Goal: Transaction & Acquisition: Purchase product/service

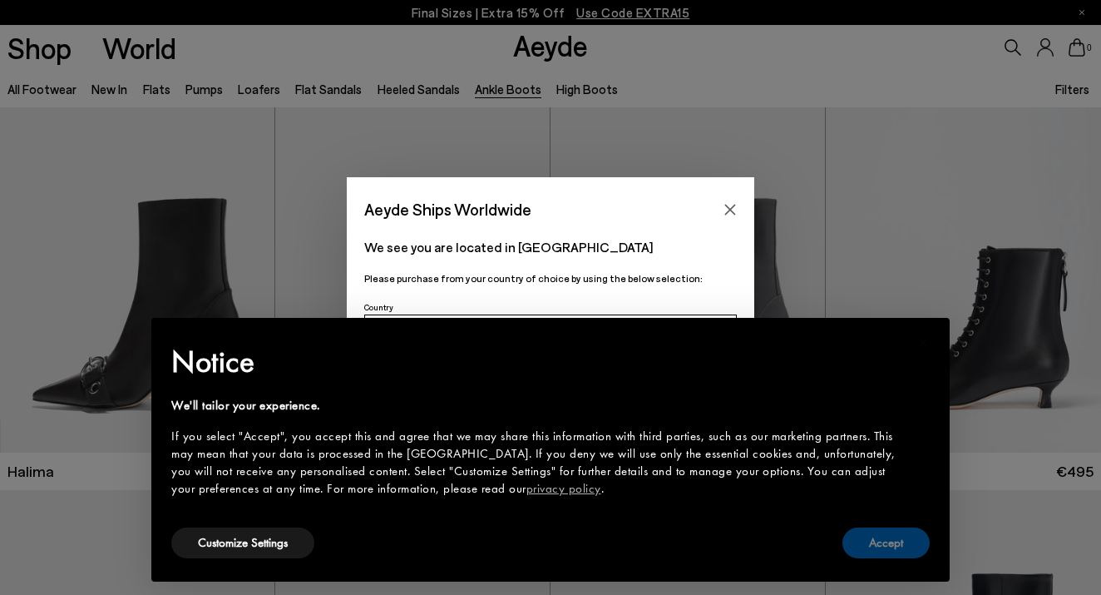
click at [894, 541] on button "Accept" at bounding box center [886, 542] width 87 height 31
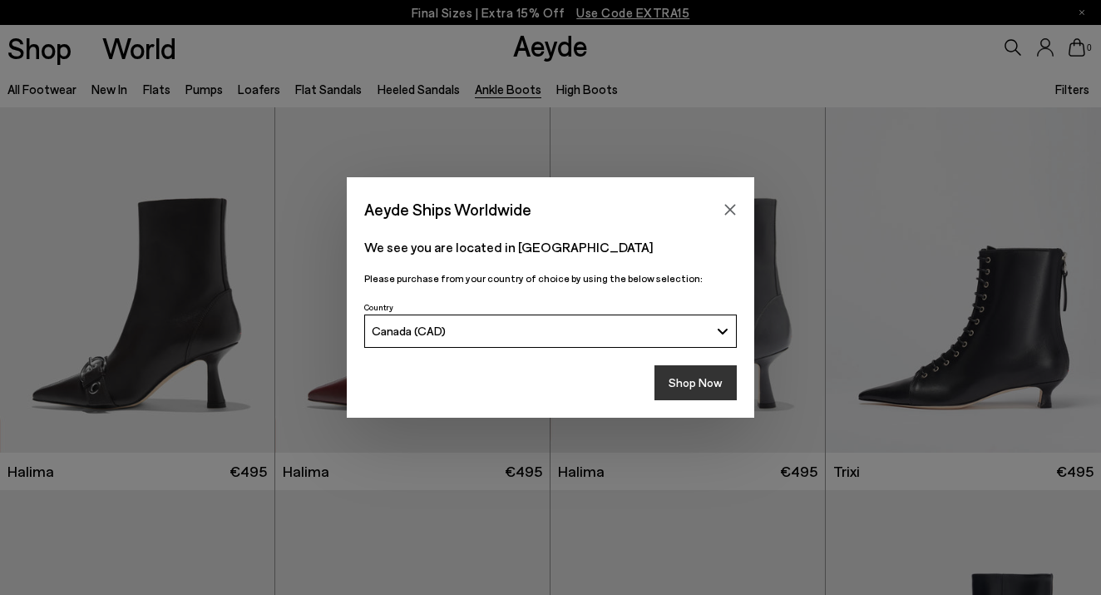
click at [701, 387] on button "Shop Now" at bounding box center [696, 382] width 82 height 35
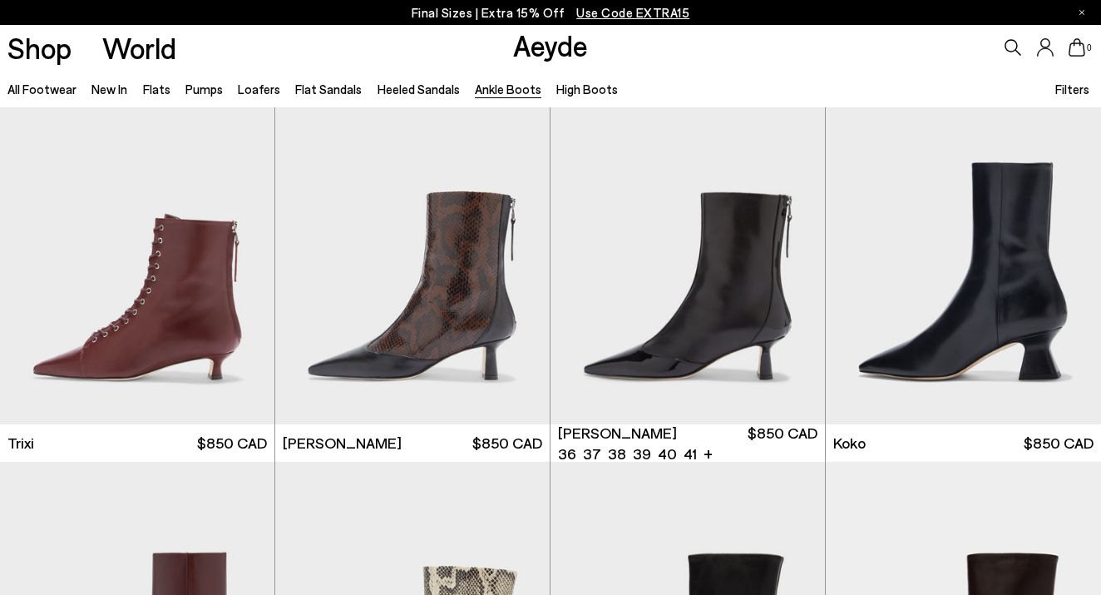
scroll to position [340, 0]
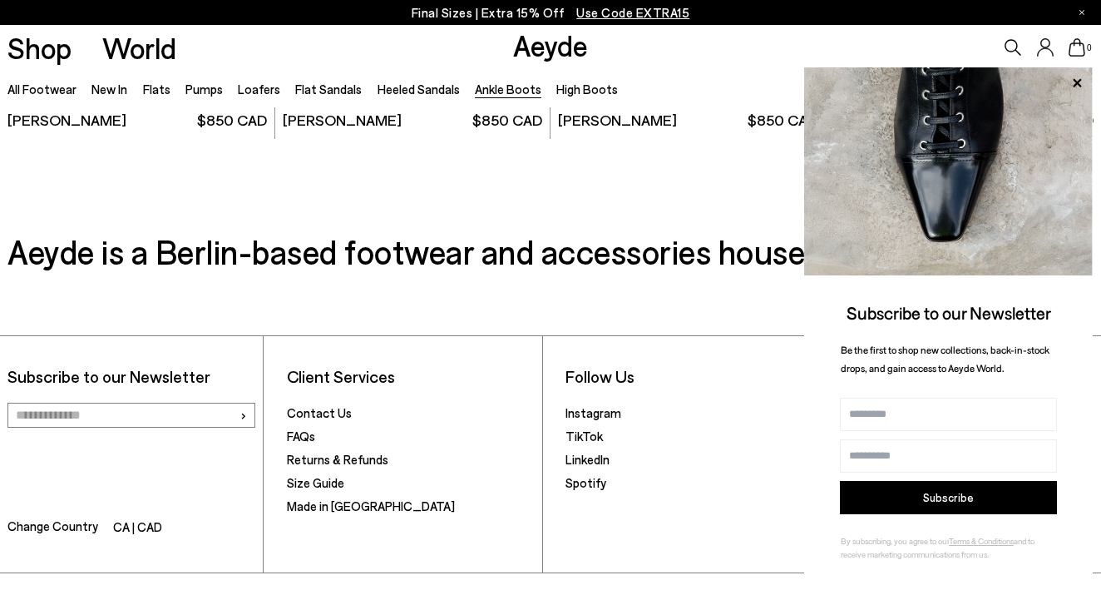
scroll to position [3393, 0]
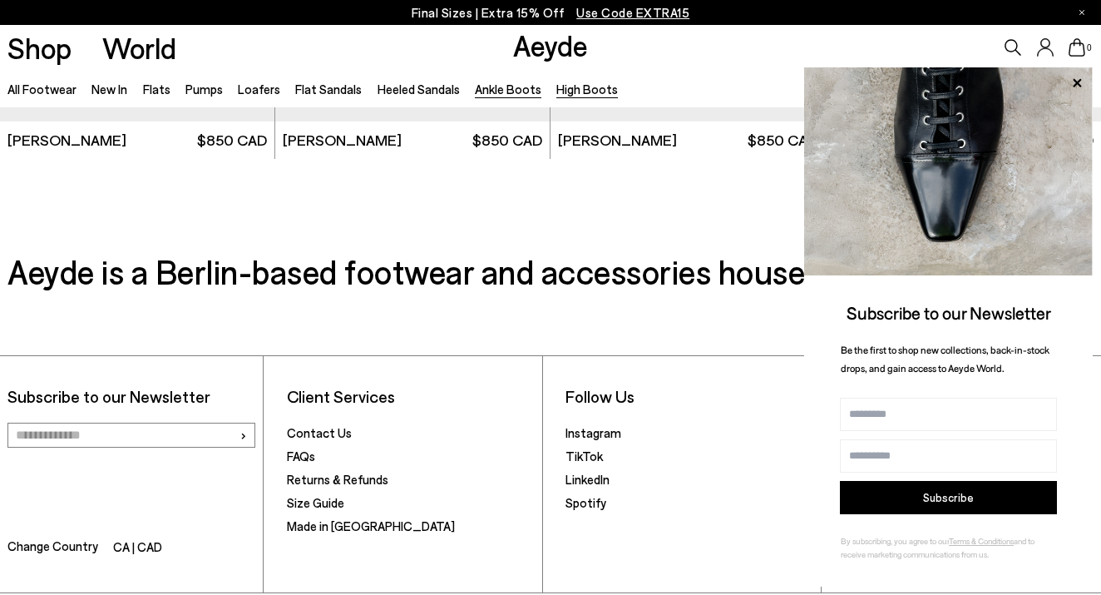
click at [577, 83] on link "High Boots" at bounding box center [587, 89] width 62 height 15
